Goal: Task Accomplishment & Management: Use online tool/utility

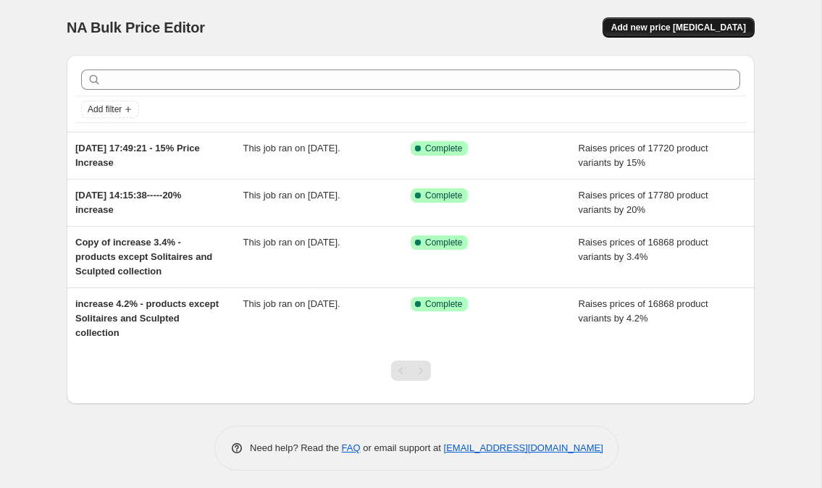
click at [663, 29] on span "Add new price [MEDICAL_DATA]" at bounding box center [678, 28] width 135 height 12
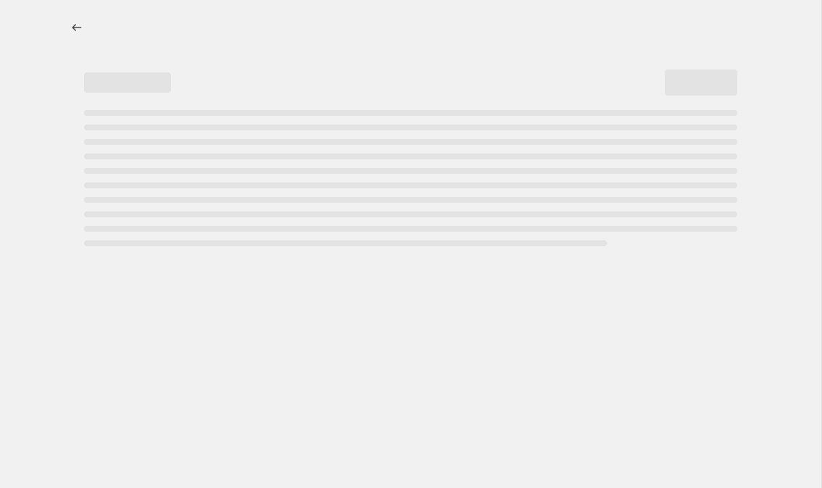
select select "percentage"
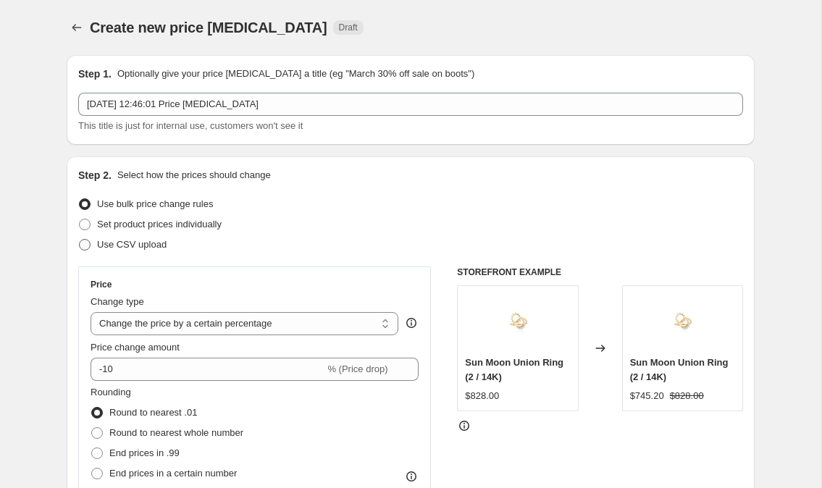
click at [135, 248] on span "Use CSV upload" at bounding box center [132, 244] width 70 height 11
click at [80, 240] on input "Use CSV upload" at bounding box center [79, 239] width 1 height 1
radio input "true"
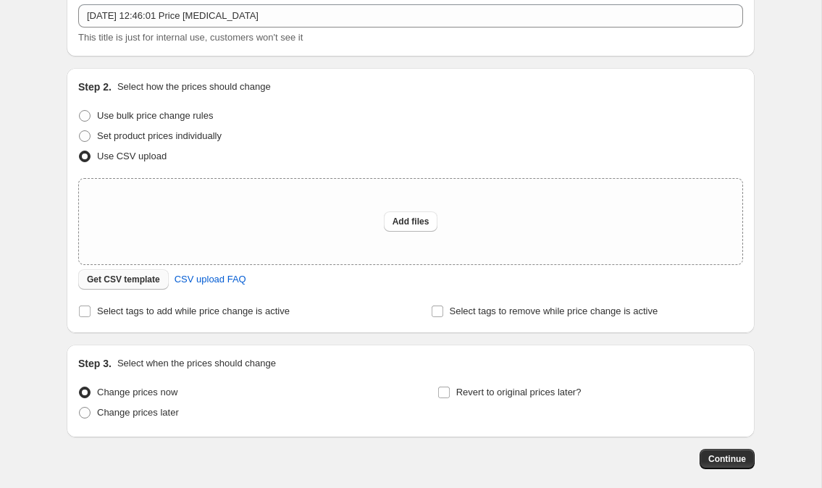
scroll to position [102, 0]
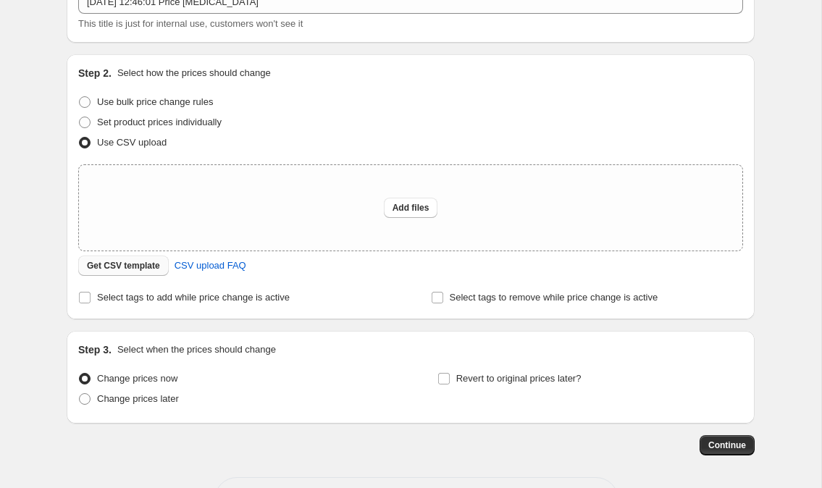
click at [134, 265] on span "Get CSV template" at bounding box center [123, 266] width 73 height 12
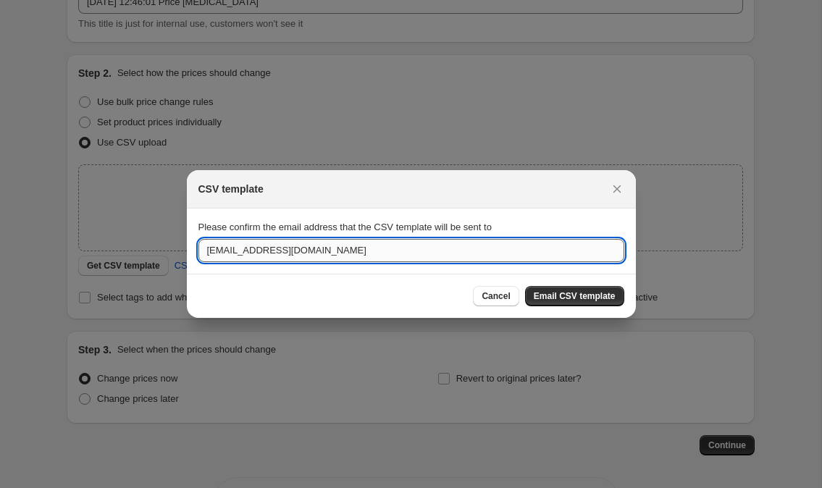
click at [407, 259] on input "[EMAIL_ADDRESS][DOMAIN_NAME]" at bounding box center [411, 250] width 426 height 23
click at [406, 259] on input "[EMAIL_ADDRESS][DOMAIN_NAME]" at bounding box center [411, 250] width 426 height 23
type input "[EMAIL_ADDRESS][DOMAIN_NAME]"
click at [549, 290] on button "Email CSV template" at bounding box center [574, 296] width 99 height 20
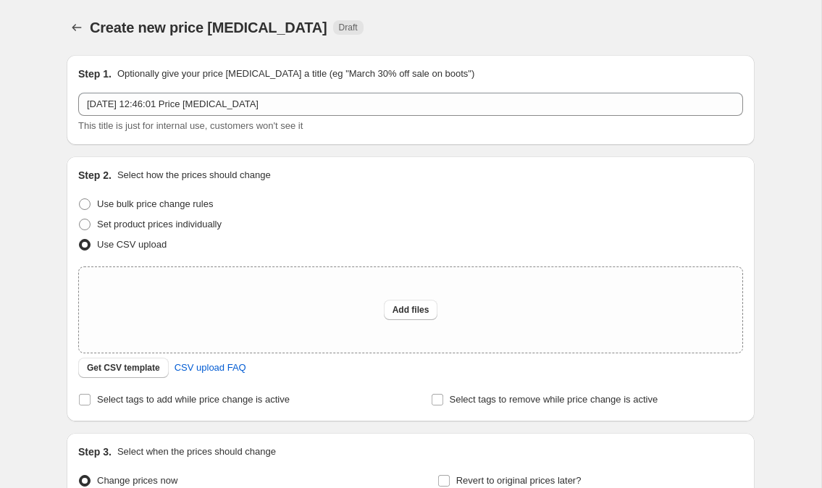
scroll to position [102, 0]
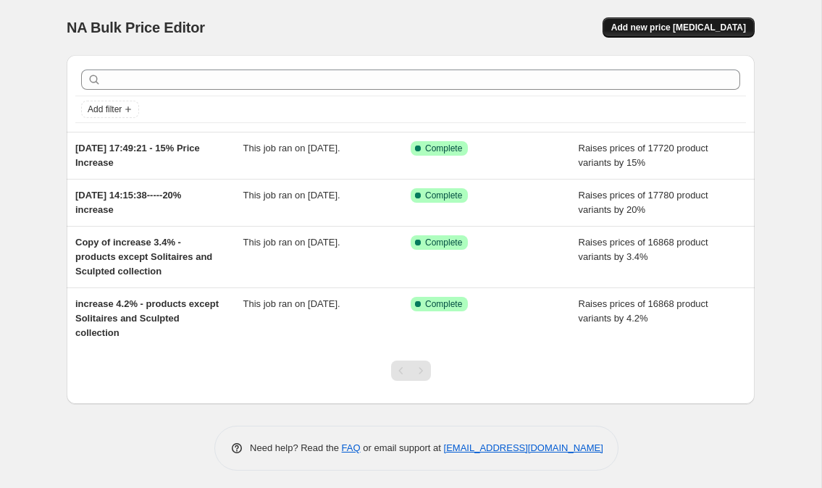
click at [647, 33] on button "Add new price [MEDICAL_DATA]" at bounding box center [678, 27] width 152 height 20
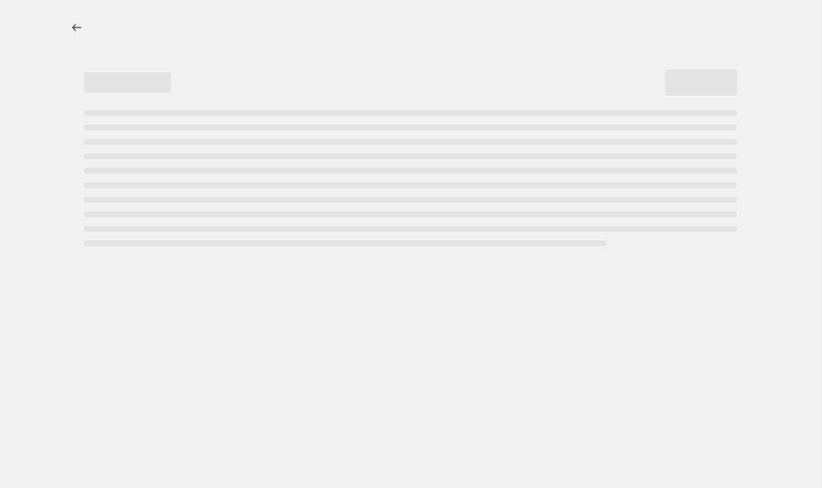
select select "percentage"
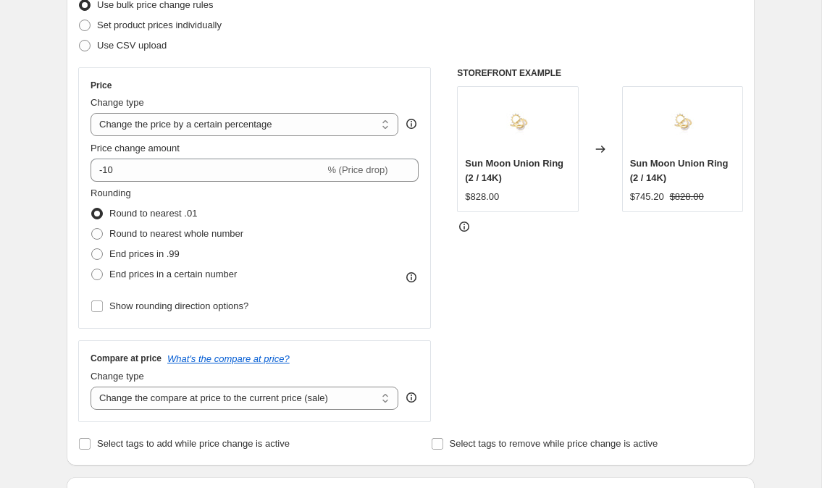
scroll to position [82, 0]
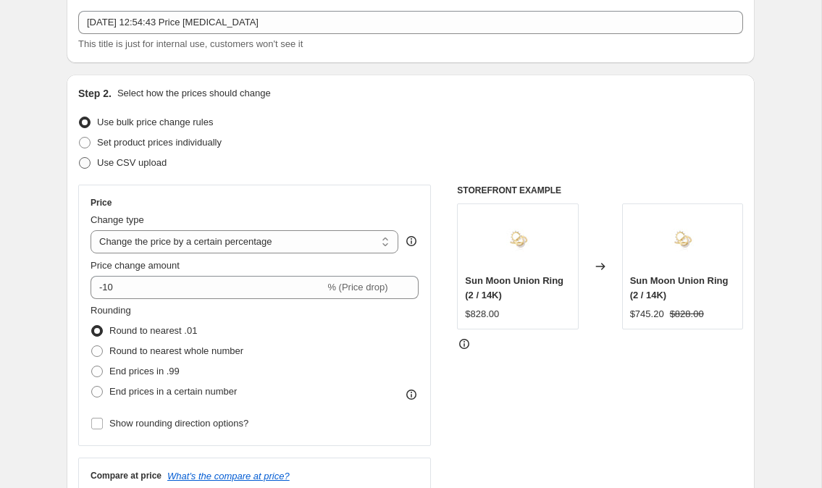
click at [148, 161] on span "Use CSV upload" at bounding box center [132, 162] width 70 height 11
click at [80, 158] on input "Use CSV upload" at bounding box center [79, 157] width 1 height 1
radio input "true"
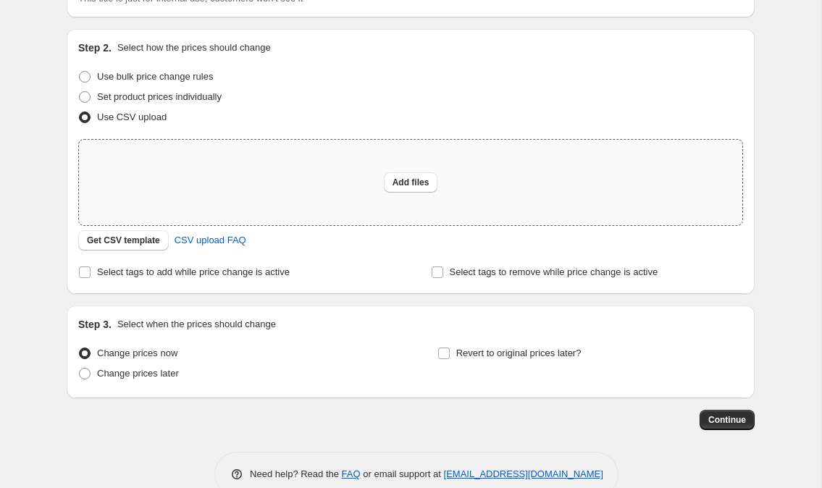
scroll to position [157, 0]
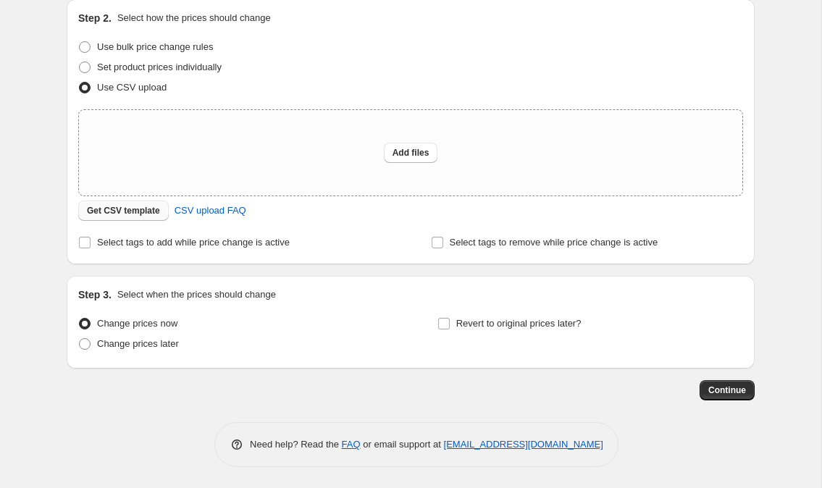
click at [130, 216] on span "Get CSV template" at bounding box center [123, 211] width 73 height 12
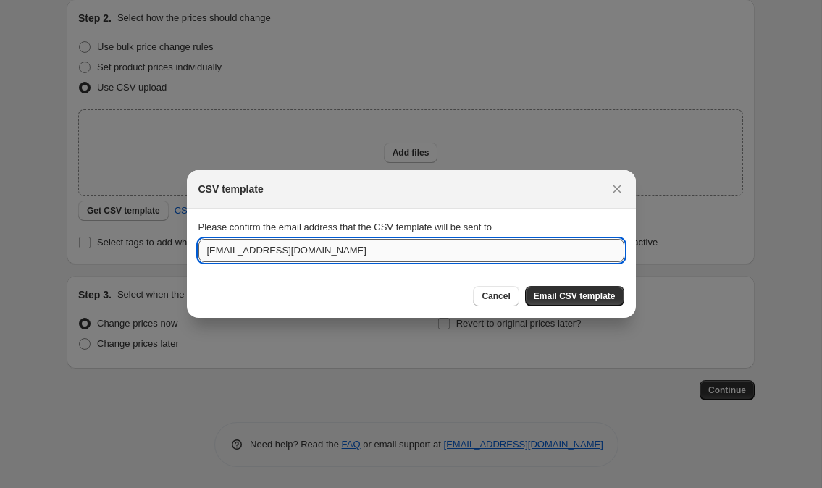
click at [445, 248] on input "[EMAIL_ADDRESS][DOMAIN_NAME]" at bounding box center [411, 250] width 426 height 23
click at [445, 248] on input ":r2a:" at bounding box center [411, 250] width 426 height 23
type input "[EMAIL_ADDRESS][DOMAIN_NAME]"
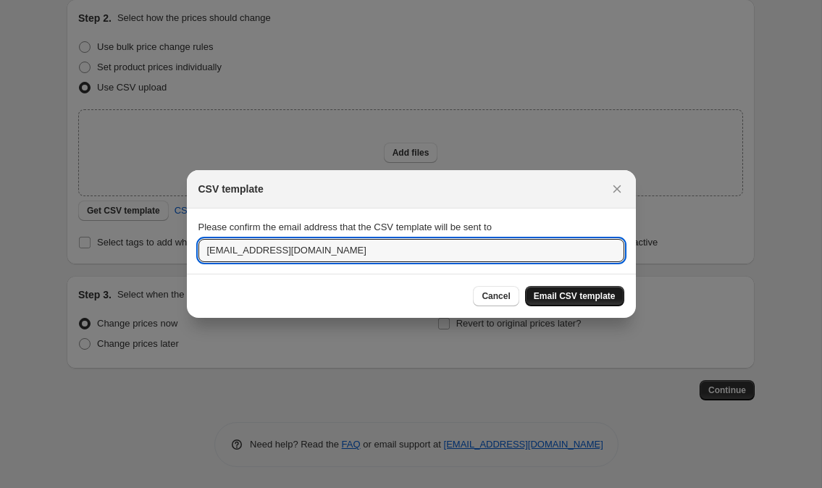
click at [563, 290] on span "Email CSV template" at bounding box center [575, 296] width 82 height 12
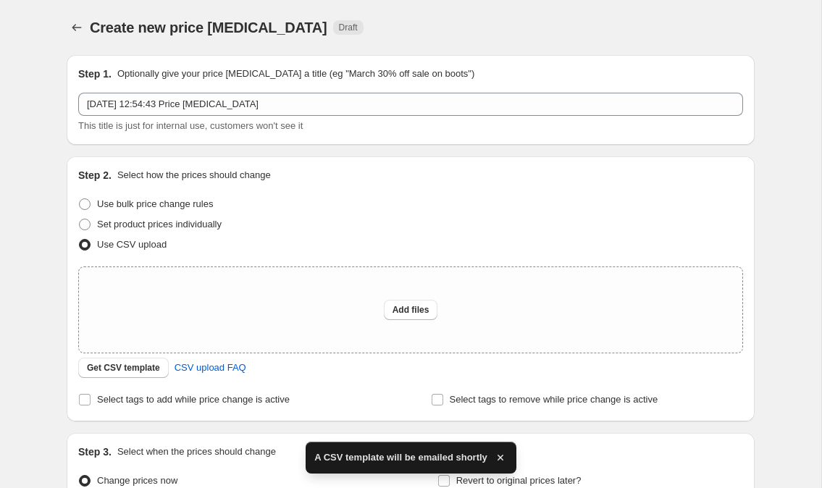
scroll to position [157, 0]
